Goal: Navigation & Orientation: Go to known website

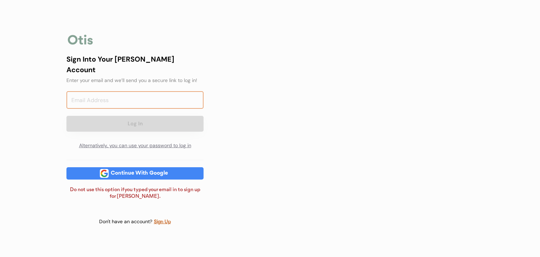
click at [125, 91] on input "email" at bounding box center [134, 100] width 137 height 18
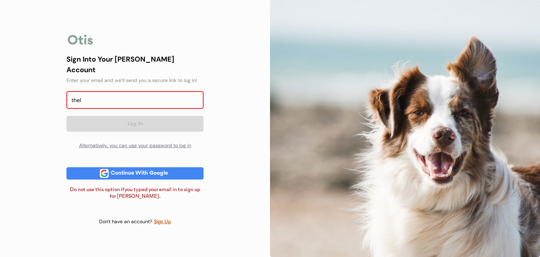
type input "thel"
click at [132, 171] on div "Continue With Google" at bounding box center [140, 173] width 62 height 5
click at [115, 98] on input "email" at bounding box center [134, 100] width 137 height 18
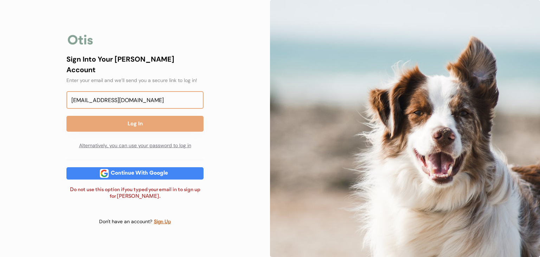
type input "thelmaestes8@gmail.com"
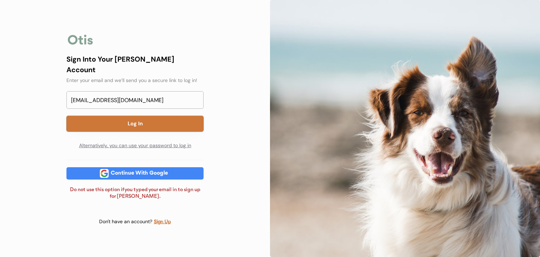
click at [122, 121] on button "Log In" at bounding box center [134, 124] width 137 height 16
